Goal: Find specific page/section: Find specific page/section

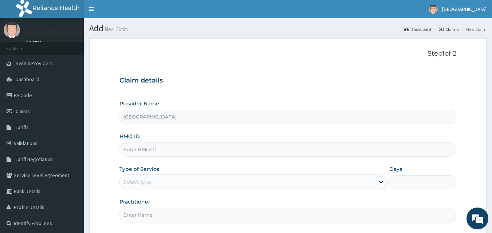
click at [19, 98] on link "PA Code" at bounding box center [42, 95] width 84 height 16
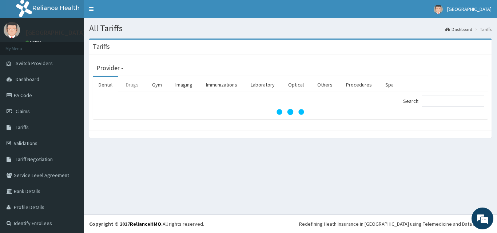
click at [130, 85] on link "Drugs" at bounding box center [132, 84] width 24 height 15
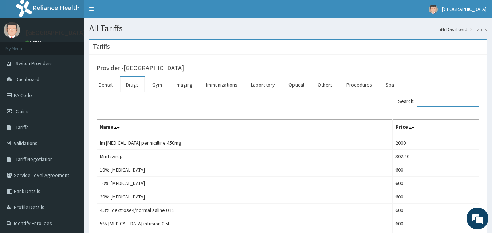
click at [440, 102] on input "Search:" at bounding box center [447, 101] width 63 height 11
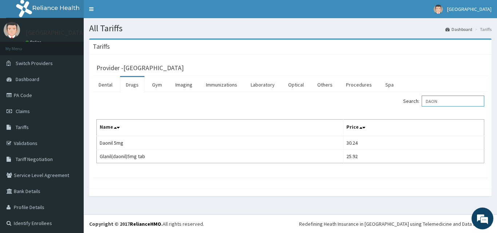
type input "DAON"
